Goal: Task Accomplishment & Management: Manage account settings

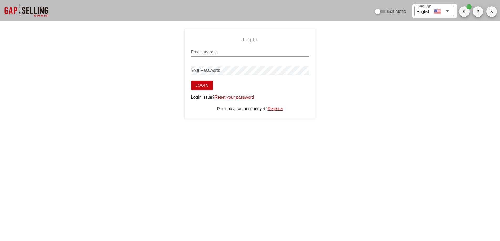
type input "sean@salesgrowth.com"
click at [207, 86] on span "Login" at bounding box center [201, 85] width 13 height 4
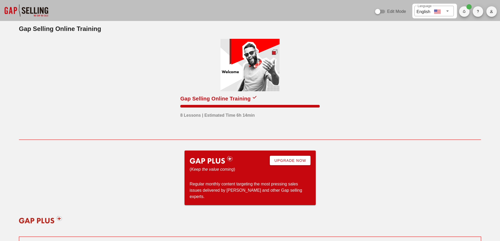
click at [491, 9] on button "button" at bounding box center [491, 11] width 10 height 10
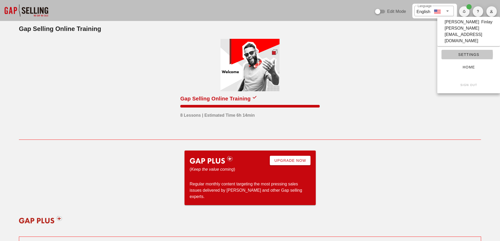
click at [466, 52] on span "Settings" at bounding box center [468, 54] width 46 height 4
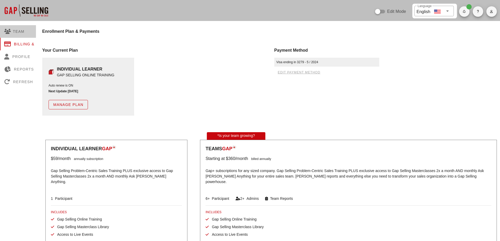
click at [18, 31] on div "Team" at bounding box center [25, 31] width 51 height 13
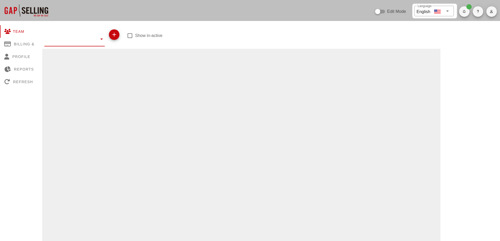
click at [77, 42] on input "text" at bounding box center [70, 39] width 53 height 8
click at [157, 62] on div at bounding box center [241, 230] width 398 height 362
click at [85, 38] on input "Accounts" at bounding box center [70, 39] width 53 height 8
click at [169, 64] on div at bounding box center [241, 230] width 398 height 362
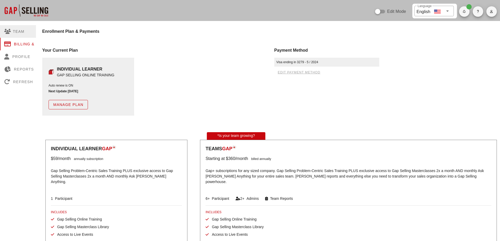
click at [13, 31] on div "Team" at bounding box center [25, 31] width 51 height 13
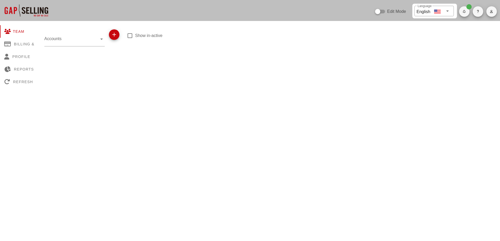
click at [76, 41] on input "Accounts" at bounding box center [70, 39] width 53 height 8
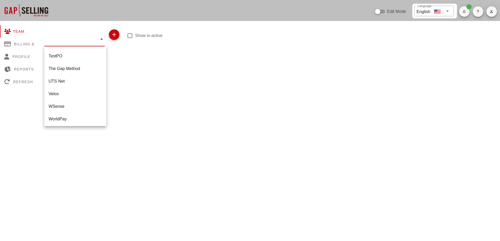
scroll to position [743, 0]
click at [73, 103] on div "Zscaler" at bounding box center [75, 105] width 53 height 5
type input "Zscaler"
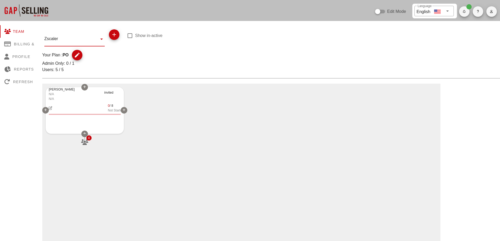
click at [86, 143] on icon "button" at bounding box center [84, 142] width 8 height 6
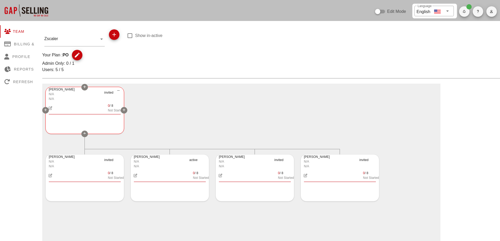
click at [52, 109] on icon "button" at bounding box center [50, 108] width 4 height 4
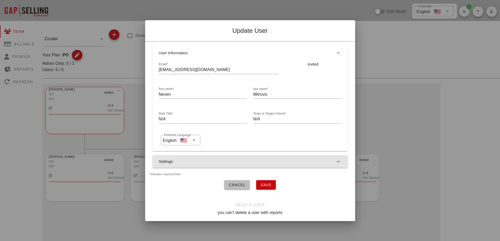
click at [236, 161] on button "Settings" at bounding box center [249, 161] width 195 height 13
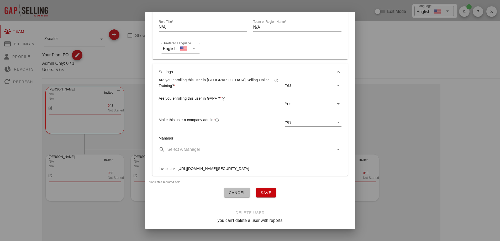
scroll to position [105, 0]
drag, startPoint x: 177, startPoint y: 147, endPoint x: 261, endPoint y: 145, distance: 83.9
click at [261, 163] on div "Invite Link: [URL][DOMAIN_NAME][SECURITY_DATA]" at bounding box center [249, 169] width 189 height 12
click at [266, 163] on div "Invite Link: [URL][DOMAIN_NAME][SECURITY_DATA]" at bounding box center [249, 169] width 189 height 12
drag, startPoint x: 266, startPoint y: 147, endPoint x: 177, endPoint y: 148, distance: 88.9
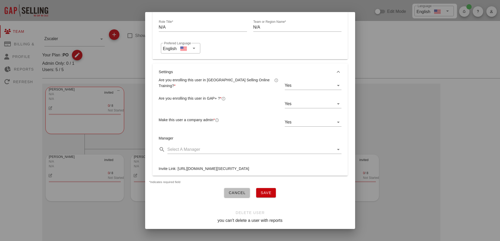
click at [177, 163] on div "Invite Link: [URL][DOMAIN_NAME][SECURITY_DATA]" at bounding box center [249, 169] width 189 height 12
copy div "[URL][DOMAIN_NAME]?"
drag, startPoint x: 179, startPoint y: 154, endPoint x: 182, endPoint y: 164, distance: 10.4
click at [182, 164] on div "Invite Link: [URL][DOMAIN_NAME][SECURITY_DATA]" at bounding box center [249, 169] width 189 height 12
copy div "[SECURITY_DATA]"
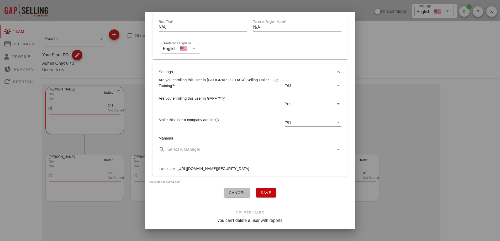
drag, startPoint x: 275, startPoint y: 144, endPoint x: 138, endPoint y: 150, distance: 137.2
click at [138, 150] on div "Edit Mode ​ Language English Team Billing & Plan Profile Reports Refresh Zscale…" at bounding box center [250, 222] width 500 height 445
click at [138, 150] on div at bounding box center [250, 120] width 500 height 241
click at [226, 163] on div "Invite Link: [URL][DOMAIN_NAME][SECURITY_DATA]" at bounding box center [249, 169] width 189 height 12
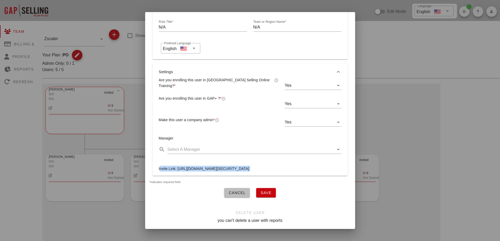
click at [226, 163] on div "Invite Link: [URL][DOMAIN_NAME][SECURITY_DATA]" at bounding box center [249, 169] width 189 height 12
click at [207, 163] on div "Invite Link: [URL][DOMAIN_NAME][SECURITY_DATA]" at bounding box center [249, 169] width 189 height 12
drag, startPoint x: 178, startPoint y: 147, endPoint x: 188, endPoint y: 162, distance: 18.3
click at [188, 163] on div "Invite Link: [URL][DOMAIN_NAME][SECURITY_DATA]" at bounding box center [249, 169] width 189 height 12
copy div "[URL][DOMAIN_NAME][SECURITY_DATA]"
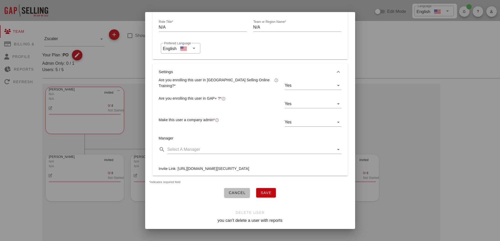
click at [397, 59] on div at bounding box center [250, 120] width 500 height 241
click at [225, 189] on button "Cancel" at bounding box center [237, 192] width 26 height 9
